Goal: Browse casually

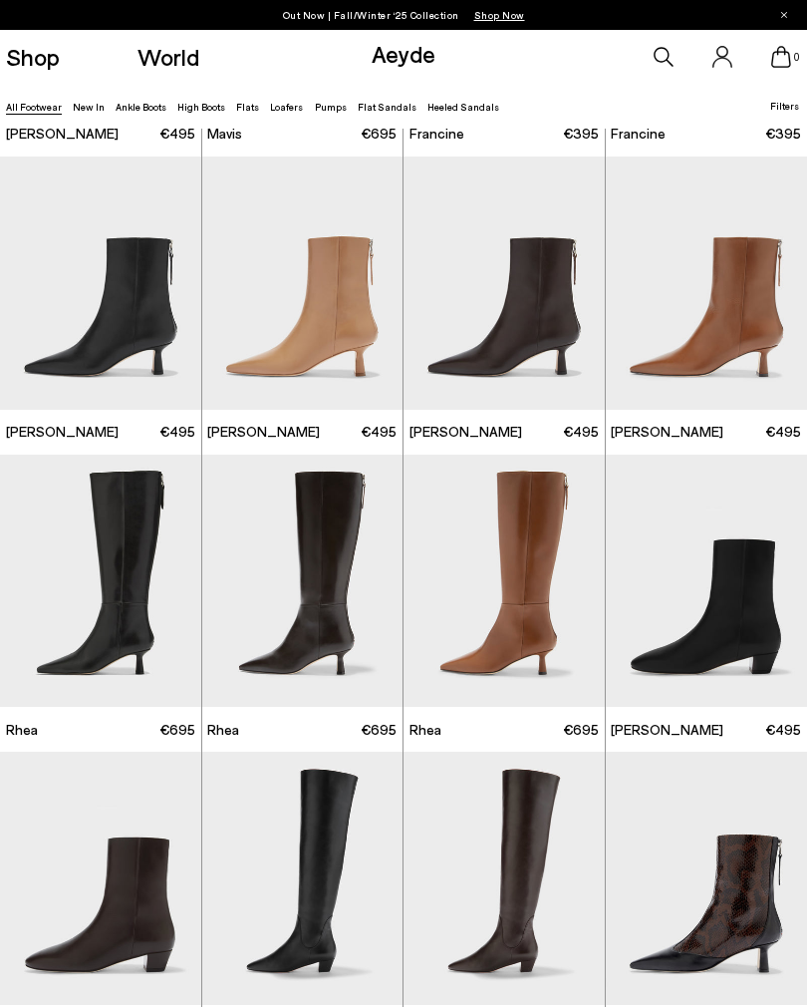
scroll to position [2075, 0]
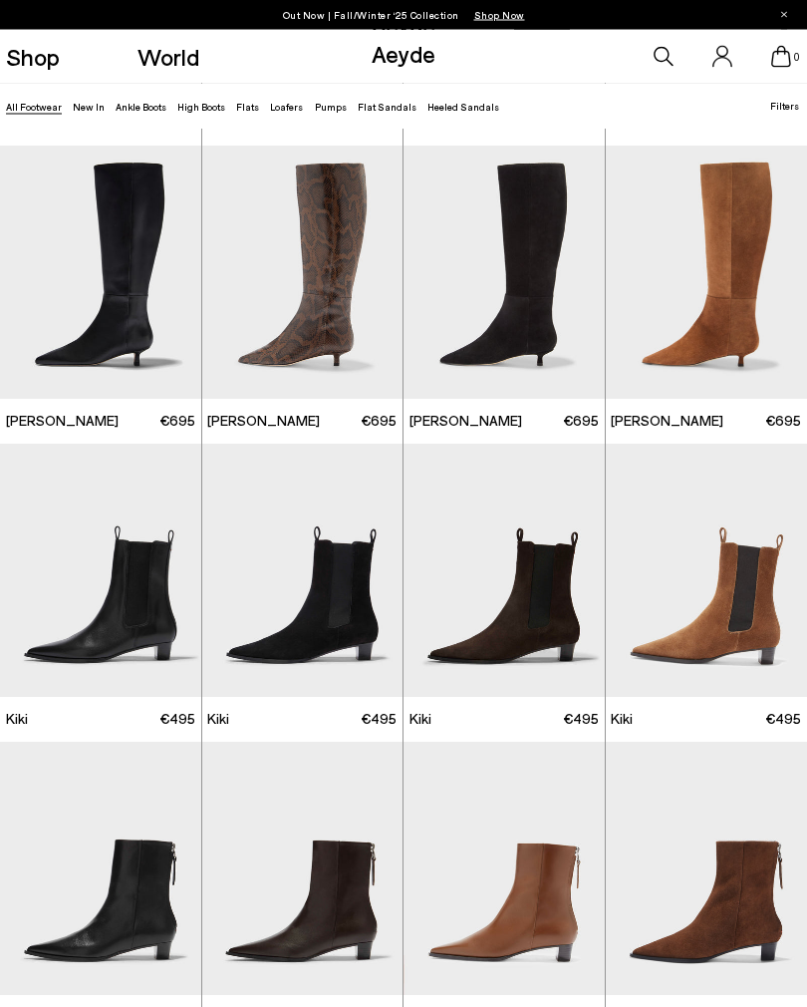
scroll to position [4154, 0]
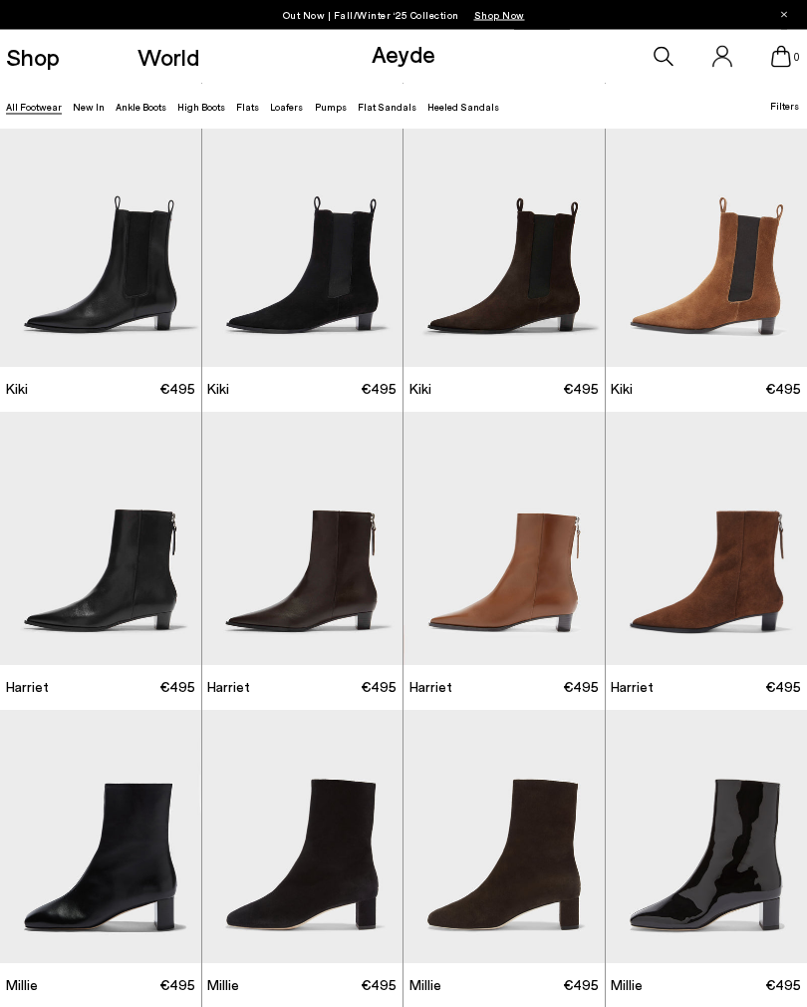
scroll to position [4484, 0]
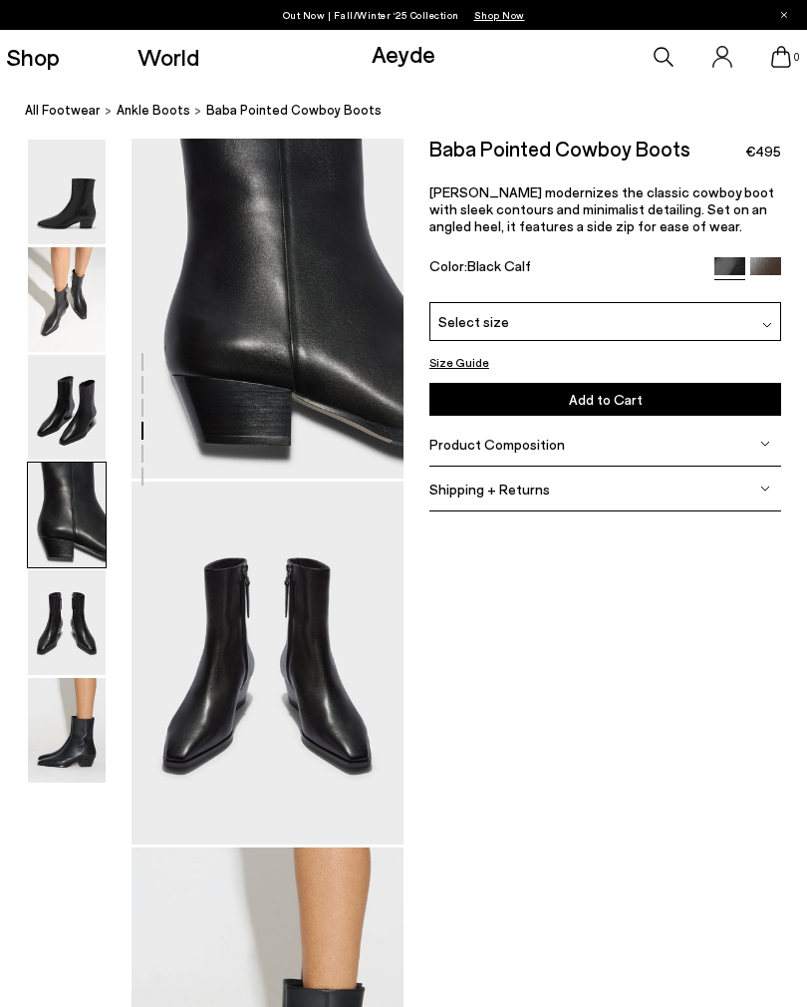
scroll to position [1117, 0]
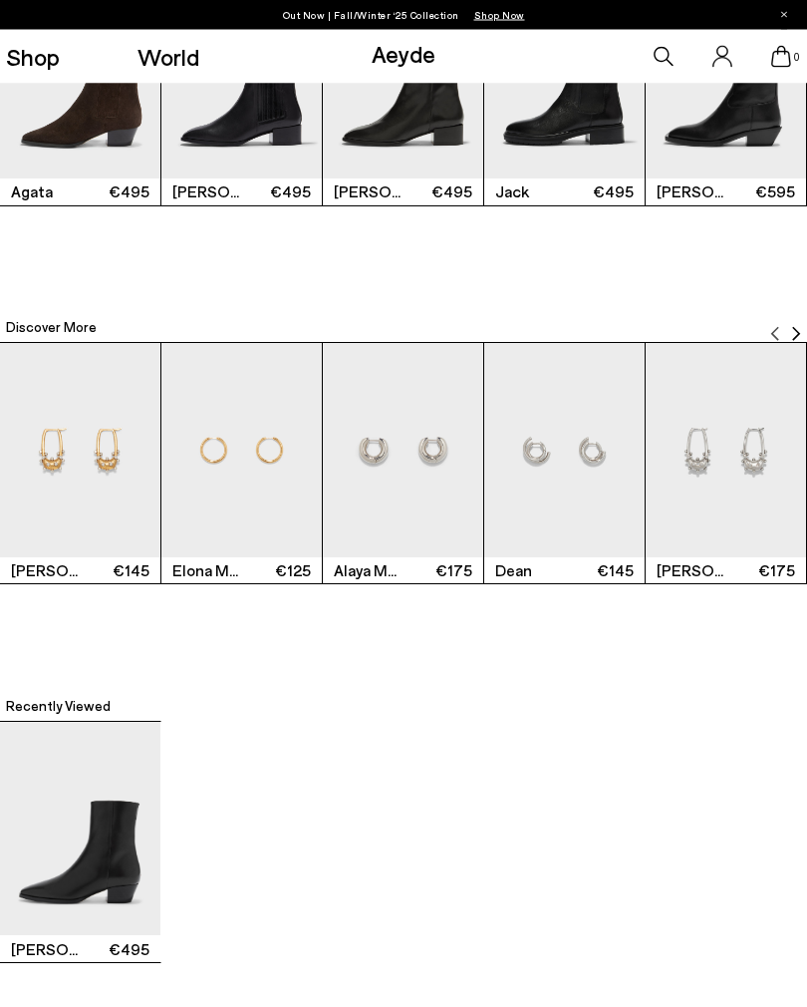
scroll to position [2611, 0]
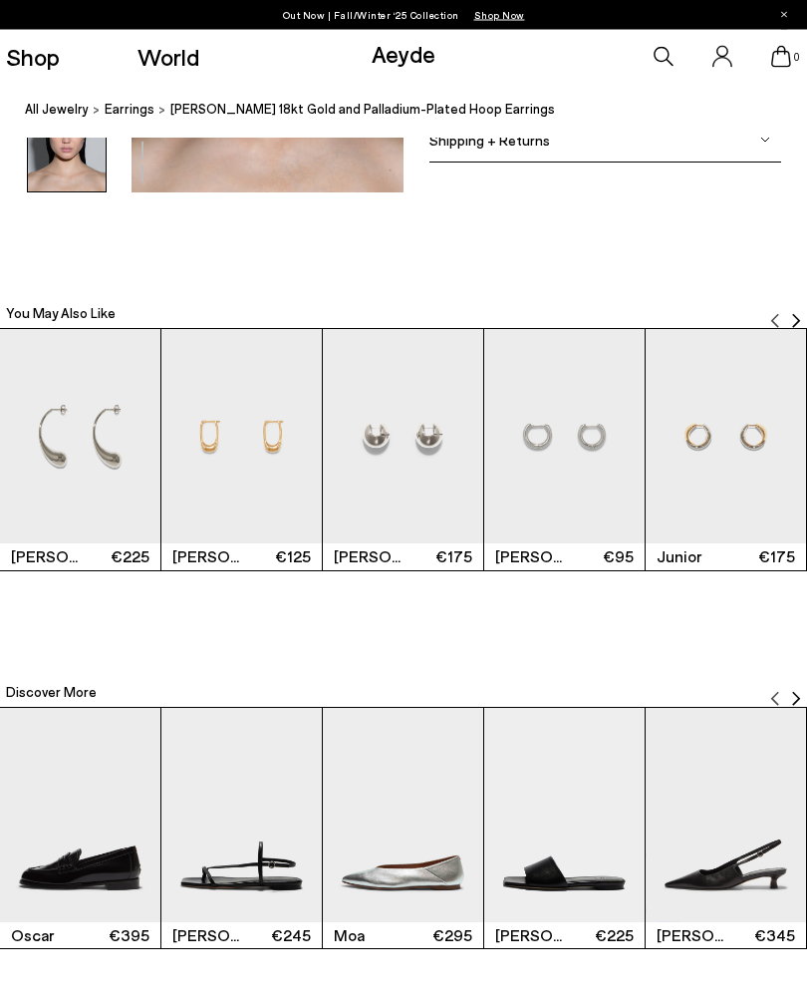
scroll to position [1413, 0]
